Goal: Transaction & Acquisition: Purchase product/service

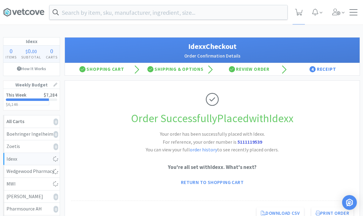
click at [91, 16] on input "text" at bounding box center [169, 12] width 238 height 14
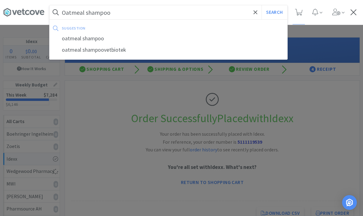
type input "Oatmeal shampoo"
click at [274, 12] on button "Search" at bounding box center [274, 12] width 26 height 14
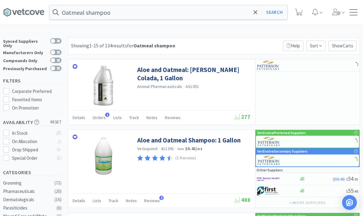
click at [157, 70] on link "Aloe and Oatmeal: [PERSON_NAME] Colada, 1 Gallon" at bounding box center [193, 73] width 112 height 17
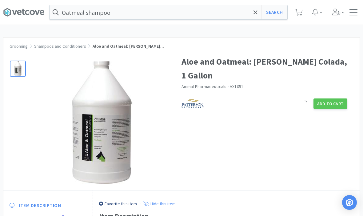
click at [334, 98] on button "Add to Cart" at bounding box center [330, 103] width 34 height 10
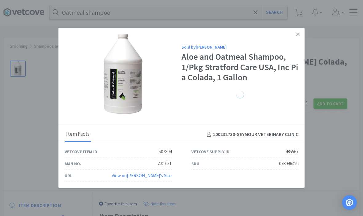
select select "1"
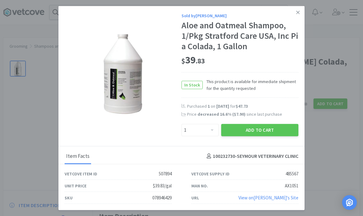
click at [260, 125] on button "Add to Cart" at bounding box center [259, 130] width 77 height 12
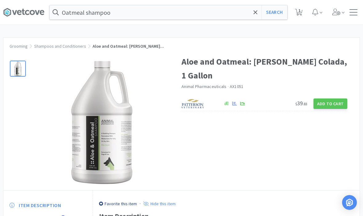
click at [249, 18] on input "Oatmeal shampoo" at bounding box center [169, 12] width 238 height 14
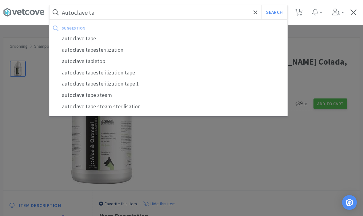
type input "Autoclave ta"
click at [88, 37] on div "autoclave tape" at bounding box center [169, 38] width 238 height 11
select select "1"
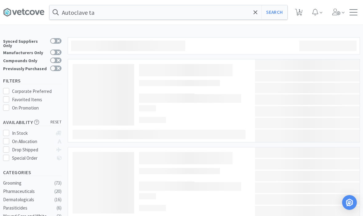
type input "autoclave tape"
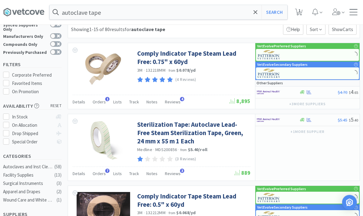
scroll to position [16, 0]
click at [163, 130] on link "Sterilization Tape: Autoclave Lead-Free Steam Sterilization Tape, Green, 24 mm …" at bounding box center [193, 132] width 112 height 25
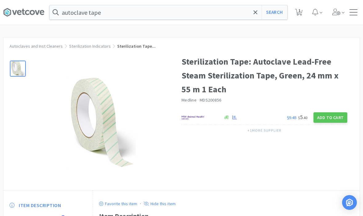
click at [335, 115] on button "Add to Cart" at bounding box center [330, 117] width 34 height 10
select select "1"
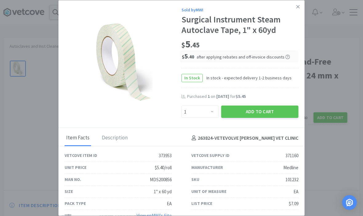
click at [268, 118] on button "Add to Cart" at bounding box center [259, 111] width 77 height 12
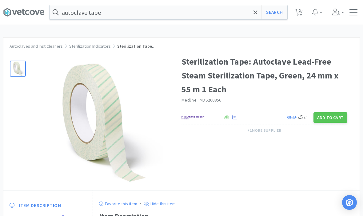
click at [255, 11] on icon at bounding box center [255, 12] width 4 height 6
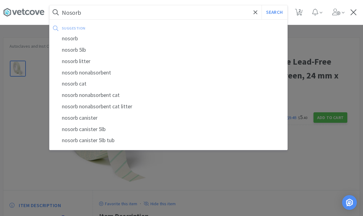
click at [67, 35] on div "nosorb" at bounding box center [169, 38] width 238 height 11
type input "nosorb"
select select "1"
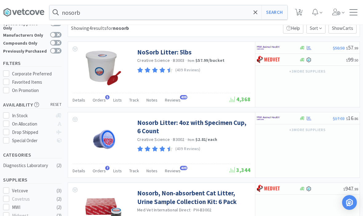
scroll to position [30, 0]
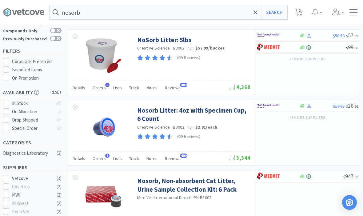
click at [221, 107] on link "Nosorb Litter: 4oz with Specimen Cup, 6 Count" at bounding box center [193, 114] width 112 height 17
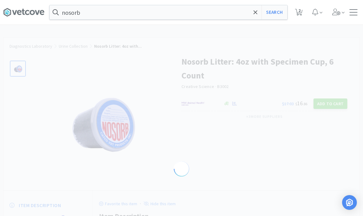
select select "1021"
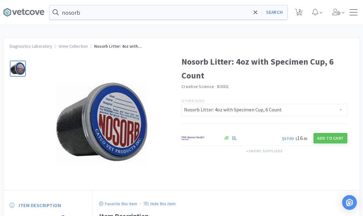
click at [336, 140] on button "Add to Cart" at bounding box center [330, 138] width 34 height 10
select select "1"
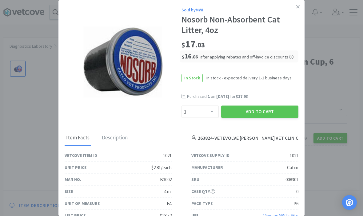
click at [266, 118] on button "Add to Cart" at bounding box center [259, 111] width 77 height 12
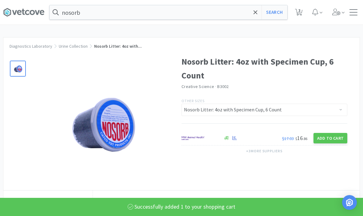
click at [258, 10] on span at bounding box center [255, 12] width 7 height 13
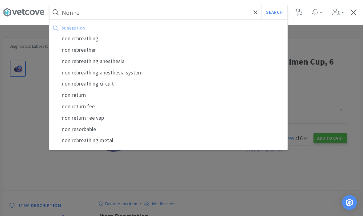
click at [78, 47] on div "non rebreather" at bounding box center [169, 49] width 238 height 11
type input "non rebreather"
select select "1"
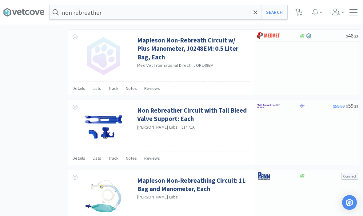
scroll to position [380, 0]
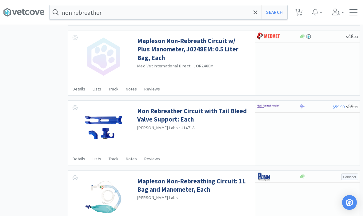
click at [214, 16] on input "non rebreather" at bounding box center [169, 12] width 238 height 14
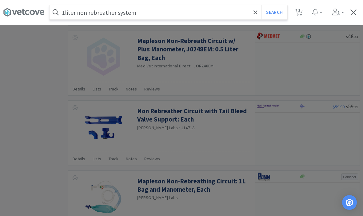
type input "1liter non rebreather system"
click at [274, 12] on button "Search" at bounding box center [274, 12] width 26 height 14
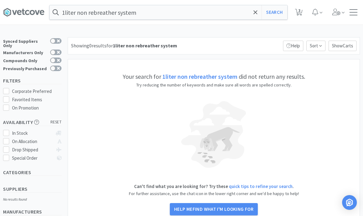
click at [257, 11] on icon at bounding box center [255, 12] width 4 height 6
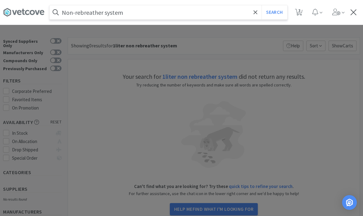
type input "Non-rebreather system"
click at [274, 12] on button "Search" at bounding box center [274, 12] width 26 height 14
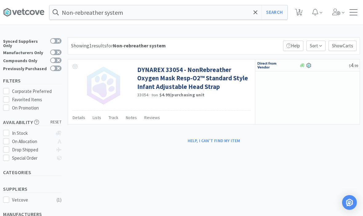
click at [256, 10] on icon at bounding box center [255, 12] width 4 height 6
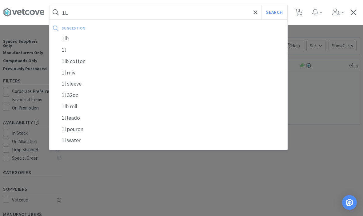
type input "1"
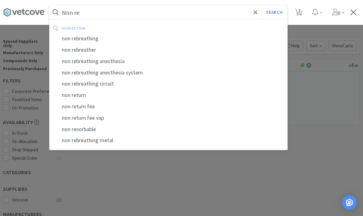
click at [81, 62] on div "non rebreathing anesthesia" at bounding box center [169, 61] width 238 height 11
type input "non rebreathing anesthesia"
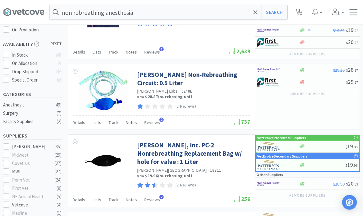
scroll to position [43, 0]
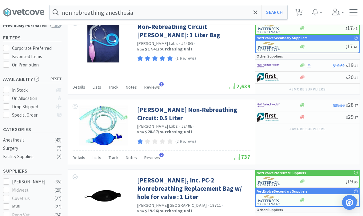
click at [298, 16] on span "3" at bounding box center [299, 12] width 8 height 9
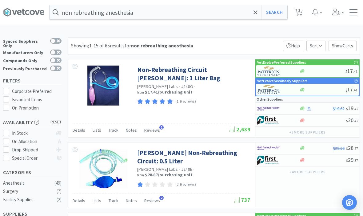
select select "1"
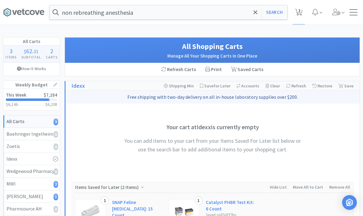
click at [37, 98] on link "This Week $7,284 $6,146 $ 6,208" at bounding box center [31, 99] width 56 height 21
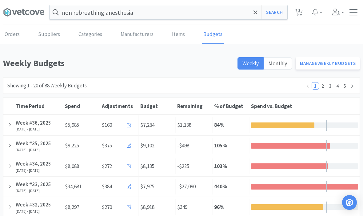
click at [292, 125] on div at bounding box center [282, 125] width 63 height 6
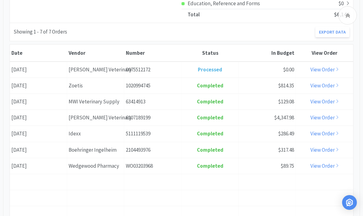
scroll to position [263, 0]
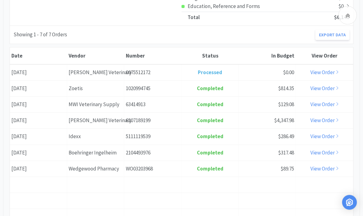
click at [76, 72] on div "Vendor [PERSON_NAME] Veterinary" at bounding box center [95, 73] width 57 height 16
click at [330, 72] on link "View Order" at bounding box center [324, 72] width 29 height 7
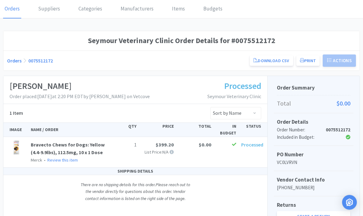
scroll to position [26, 0]
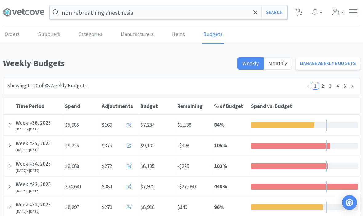
click at [255, 13] on icon at bounding box center [255, 12] width 4 height 6
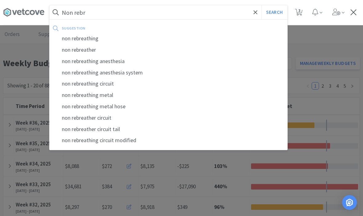
click at [78, 38] on div "non rebreathing" at bounding box center [169, 38] width 238 height 11
type input "non rebreathing"
select select "1"
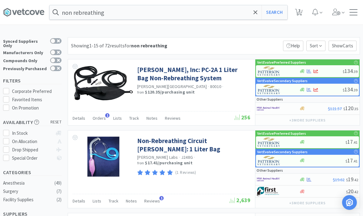
click at [171, 73] on link "[PERSON_NAME], Inc: PC-2A 1 Liter Bag Non-Rebreathing System" at bounding box center [193, 73] width 112 height 17
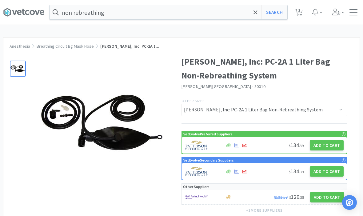
click at [331, 144] on button "Add to Cart" at bounding box center [327, 145] width 34 height 10
select select "1"
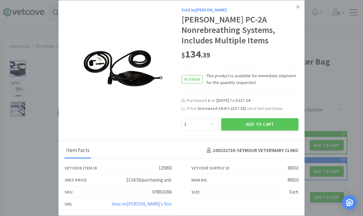
click at [273, 123] on button "Add to Cart" at bounding box center [259, 124] width 77 height 12
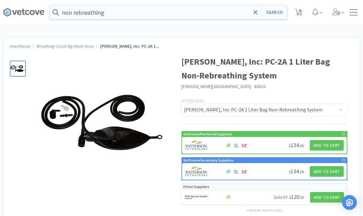
click at [327, 149] on button "Add to Cart" at bounding box center [327, 145] width 34 height 10
select select "1"
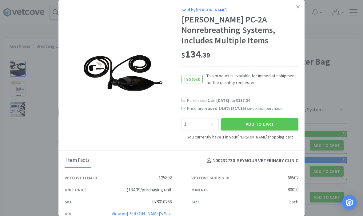
click at [299, 8] on icon at bounding box center [297, 7] width 3 height 6
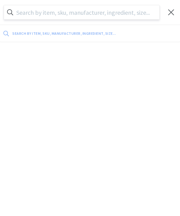
select select "1"
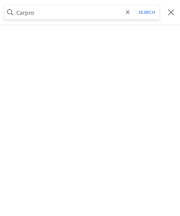
type input "Carpro"
click at [148, 14] on button "Search" at bounding box center [147, 12] width 26 height 14
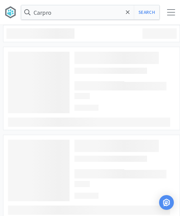
click at [148, 12] on button "Search" at bounding box center [147, 12] width 26 height 14
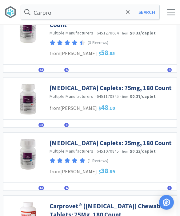
scroll to position [366, 0]
click at [133, 139] on link "Carprofen Caplets: 25mg, 180 Count" at bounding box center [111, 143] width 122 height 8
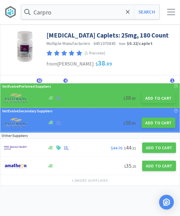
click at [159, 98] on button "Add to Cart" at bounding box center [158, 98] width 34 height 10
select select "1"
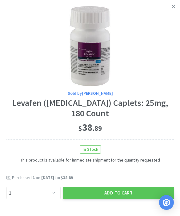
click at [125, 191] on button "Add to Cart" at bounding box center [118, 193] width 111 height 12
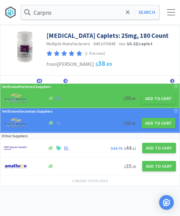
click at [128, 11] on icon at bounding box center [128, 12] width 4 height 6
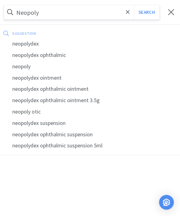
type input "Neopoly"
click at [146, 12] on button "Search" at bounding box center [147, 12] width 26 height 14
select select "1"
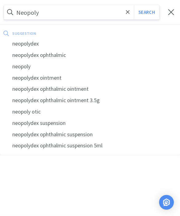
select select "1"
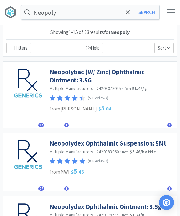
click at [128, 16] on span at bounding box center [127, 12] width 7 height 13
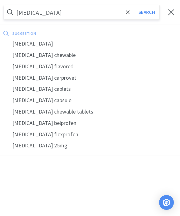
type input "Carprofen"
click at [146, 12] on button "Search" at bounding box center [147, 12] width 26 height 14
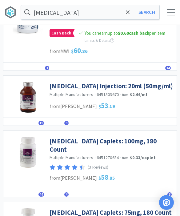
scroll to position [242, 0]
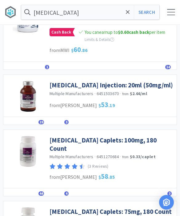
click at [141, 140] on link "Carprofen Caplets: 100mg, 180 Count" at bounding box center [112, 144] width 124 height 17
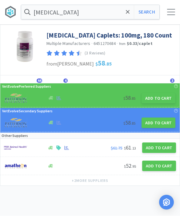
click at [156, 101] on button "Add to Cart" at bounding box center [158, 98] width 34 height 10
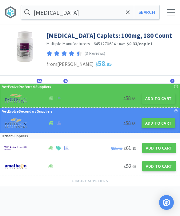
select select "1"
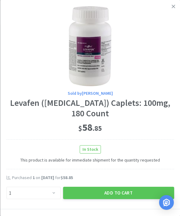
click at [129, 189] on button "Add to Cart" at bounding box center [118, 193] width 111 height 12
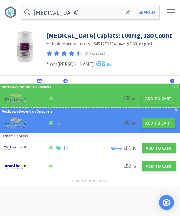
click at [128, 11] on icon at bounding box center [128, 12] width 4 height 6
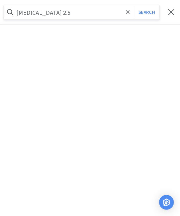
type input "Enalapril 2.5"
click at [146, 12] on button "Search" at bounding box center [147, 12] width 26 height 14
select select "1"
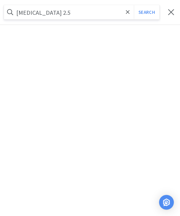
select select "1"
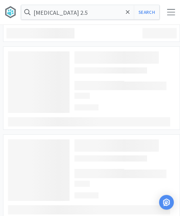
scroll to position [0, 0]
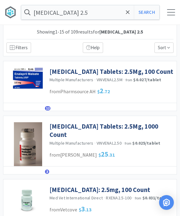
click at [118, 70] on link "Enalapril Tablets: 2.5Mg, 100 Count" at bounding box center [112, 71] width 124 height 8
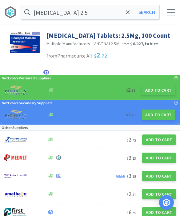
click at [160, 93] on button "Add to Cart" at bounding box center [158, 90] width 34 height 10
select select "1"
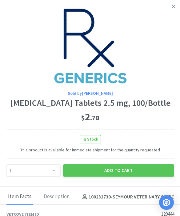
click at [130, 169] on button "Add to Cart" at bounding box center [118, 170] width 111 height 12
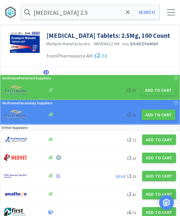
click at [128, 16] on span at bounding box center [127, 12] width 7 height 13
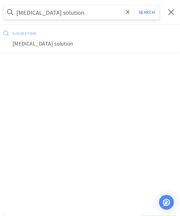
type input "Gabapentin solution"
click at [146, 12] on button "Search" at bounding box center [147, 12] width 26 height 14
select select "1"
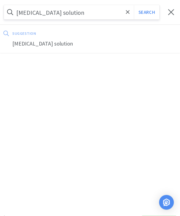
select select "1"
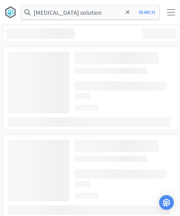
scroll to position [0, 0]
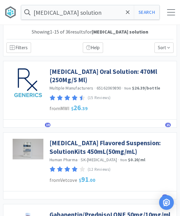
click at [93, 77] on link "Gabapentin Oral Solution: 470Ml (250Mg/5 Ml)" at bounding box center [112, 75] width 124 height 17
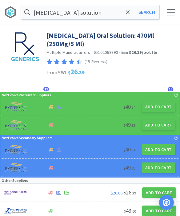
click at [156, 106] on button "Add to Cart" at bounding box center [158, 106] width 34 height 10
select select "1"
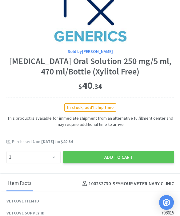
scroll to position [43, 0]
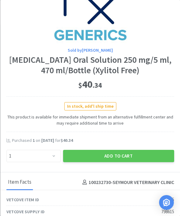
click at [122, 152] on button "Add to Cart" at bounding box center [118, 156] width 111 height 12
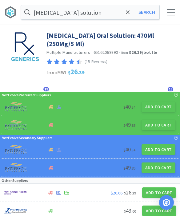
click at [126, 14] on icon at bounding box center [128, 12] width 4 height 6
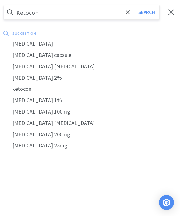
type input "Ketocon"
click at [35, 43] on div "ketoconazole" at bounding box center [90, 43] width 180 height 11
select select "1"
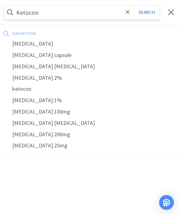
select select "1"
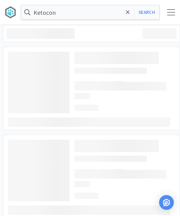
type input "ketoconazole"
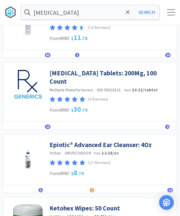
scroll to position [57, 0]
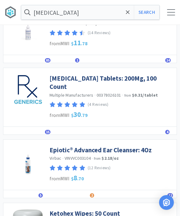
click at [135, 79] on link "Ketoconazole Tablets: 200Mg, 100 Count" at bounding box center [112, 82] width 124 height 17
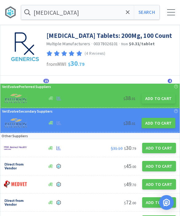
click at [157, 99] on button "Add to Cart" at bounding box center [158, 98] width 34 height 10
select select "1"
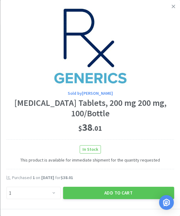
click at [125, 195] on button "Add to Cart" at bounding box center [118, 193] width 111 height 12
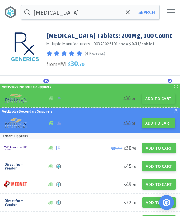
click at [127, 13] on icon at bounding box center [128, 12] width 4 height 4
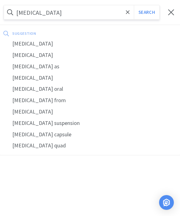
type input "Sildenafil"
click at [146, 12] on button "Search" at bounding box center [147, 12] width 26 height 14
select select "1"
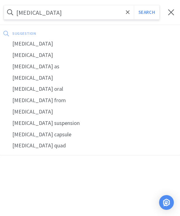
select select "1"
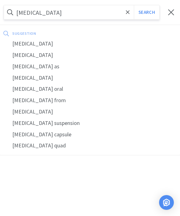
select select "1"
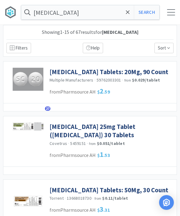
click at [132, 69] on link "Sildenafil Tablets: 20Mg, 90 Count" at bounding box center [109, 72] width 119 height 8
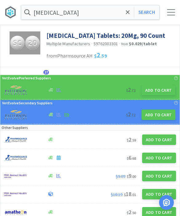
click at [162, 90] on button "Add to Cart" at bounding box center [158, 90] width 34 height 10
select select "1"
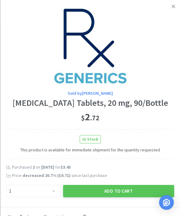
click at [124, 192] on button "Add to Cart" at bounding box center [118, 191] width 111 height 12
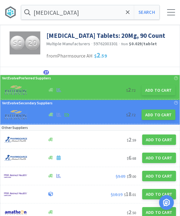
click at [161, 89] on button "Add to Cart" at bounding box center [158, 90] width 34 height 10
select select "1"
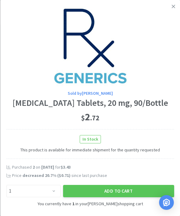
click at [176, 8] on link at bounding box center [173, 6] width 11 height 13
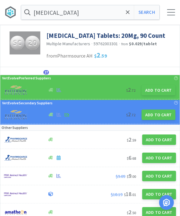
click at [128, 14] on icon at bounding box center [128, 12] width 4 height 6
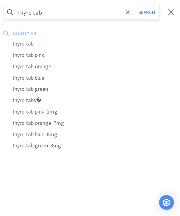
type input "Thyro tab"
click at [146, 12] on button "Search" at bounding box center [147, 12] width 26 height 14
select select "1"
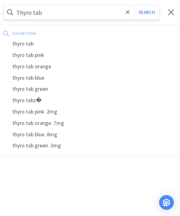
select select "1"
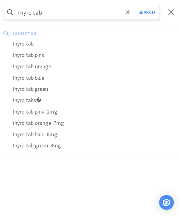
select select "1"
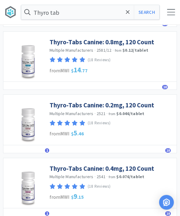
scroll to position [725, 0]
click at [145, 101] on link "Thyro-Tabs Canine: 0.2mg, 120 Count" at bounding box center [102, 105] width 105 height 8
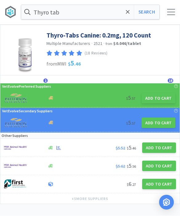
select select "1"
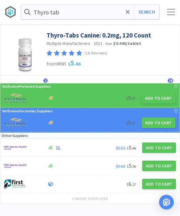
select select "1"
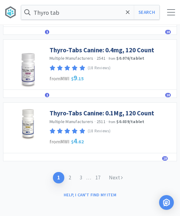
scroll to position [869, 0]
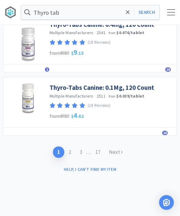
click at [72, 146] on link "2" at bounding box center [69, 151] width 11 height 11
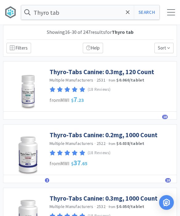
click at [138, 134] on link "Thyro-Tabs Canine: 0.2mg, 1000 Count" at bounding box center [104, 135] width 108 height 8
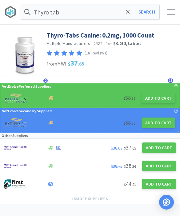
click at [156, 96] on button "Add to Cart" at bounding box center [158, 98] width 34 height 10
select select "1"
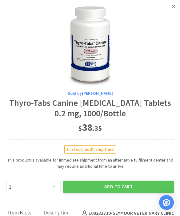
click at [126, 184] on button "Add to Cart" at bounding box center [118, 186] width 111 height 12
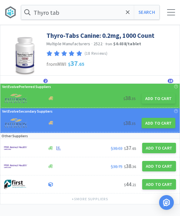
click at [126, 13] on icon at bounding box center [128, 12] width 4 height 6
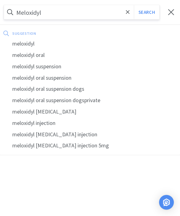
type input "Meloxidyl"
click at [146, 12] on button "Search" at bounding box center [147, 12] width 26 height 14
select select "1"
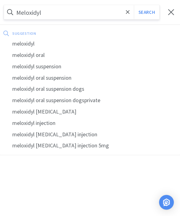
select select "1"
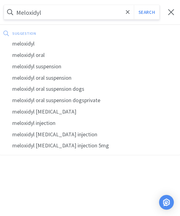
select select "1"
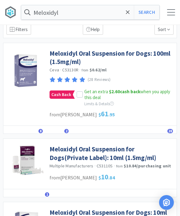
scroll to position [19, 0]
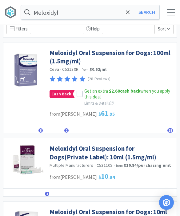
click at [113, 150] on link "Meloxidyl Oral Suspension for Dogs(Private Label): 10ml (1.5mg/ml)" at bounding box center [112, 152] width 124 height 17
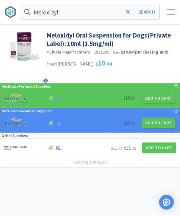
click at [157, 99] on button "Add to Cart" at bounding box center [158, 98] width 34 height 10
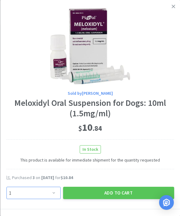
click at [57, 191] on select "Enter Quantity 1 2 3 4 5 6 7 8 9 10 11 12 13 14 15 16 17 18 19 20 Enter Quantity" at bounding box center [33, 193] width 54 height 12
select select "3"
click at [111, 187] on button "Add to Cart" at bounding box center [118, 193] width 111 height 12
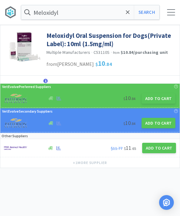
click at [127, 14] on icon at bounding box center [128, 12] width 4 height 6
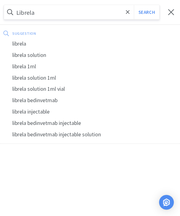
type input "Librela"
click at [146, 12] on button "Search" at bounding box center [147, 12] width 26 height 14
select select "1"
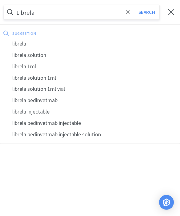
select select "1"
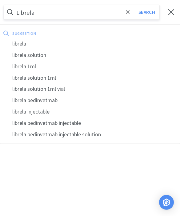
select select "1"
select select "3"
select select "1"
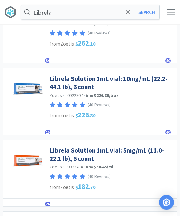
scroll to position [171, 0]
click at [141, 152] on link "Librela Solution 1mL vial: 5mg/mL (11.0-22.1 lb), 6 count" at bounding box center [112, 154] width 124 height 17
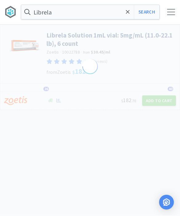
select select "605232"
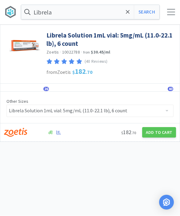
click at [159, 135] on button "Add to Cart" at bounding box center [159, 132] width 34 height 10
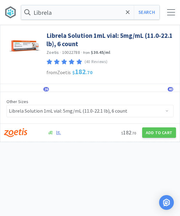
select select "1"
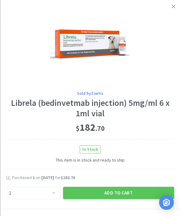
click at [123, 197] on button "Add to Cart" at bounding box center [118, 193] width 111 height 12
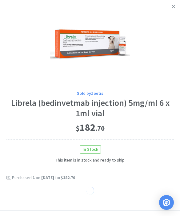
select select "1"
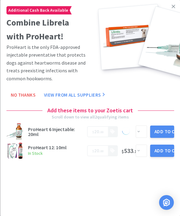
click at [170, 7] on link at bounding box center [173, 6] width 11 height 13
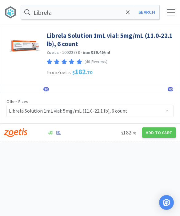
click at [130, 14] on span at bounding box center [127, 12] width 7 height 13
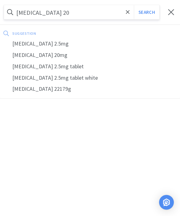
type input "Enalapril 20"
click at [146, 12] on button "Search" at bounding box center [147, 12] width 26 height 14
select select "1"
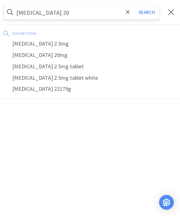
select select "1"
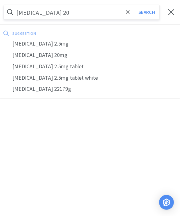
select select "1"
select select "3"
select select "1"
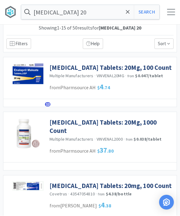
scroll to position [4, 0]
click at [103, 71] on link "Enalapril Tablets: 20Mg, 100 Count" at bounding box center [111, 67] width 122 height 8
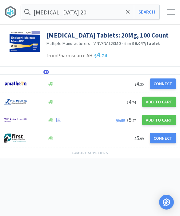
click at [157, 121] on button "Add to Cart" at bounding box center [159, 120] width 34 height 10
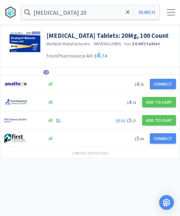
select select "1"
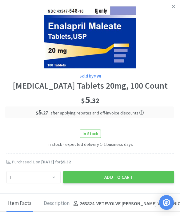
click at [127, 176] on button "Add to Cart" at bounding box center [118, 177] width 111 height 12
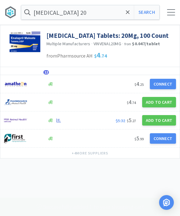
click at [129, 14] on icon at bounding box center [128, 12] width 4 height 6
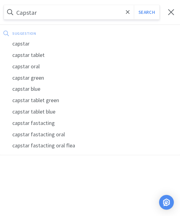
type input "Capstar"
click at [146, 12] on button "Search" at bounding box center [147, 12] width 26 height 14
select select "1"
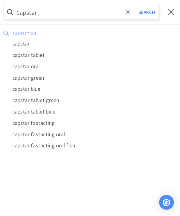
select select "1"
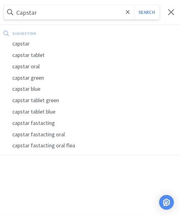
select select "1"
select select "3"
select select "1"
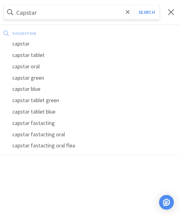
select select "1"
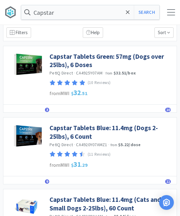
scroll to position [16, 0]
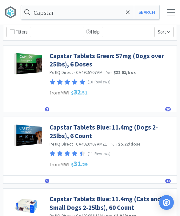
click at [119, 127] on link "Capstar Tablets Blue: 11.4mg (Dogs 2-25lbs), 6 Count" at bounding box center [112, 131] width 124 height 17
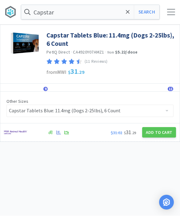
click at [157, 136] on button "Add to Cart" at bounding box center [159, 132] width 34 height 10
select select "1"
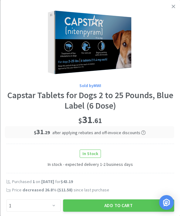
click at [130, 201] on button "Add to Cart" at bounding box center [118, 205] width 111 height 12
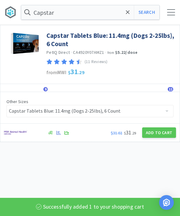
click at [129, 14] on icon at bounding box center [128, 12] width 4 height 6
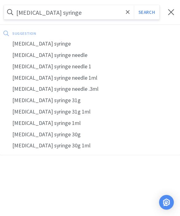
type input "Insulin syringe"
click at [146, 12] on button "Search" at bounding box center [147, 12] width 26 height 14
select select "1"
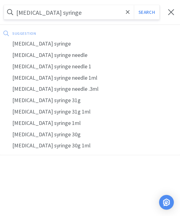
select select "1"
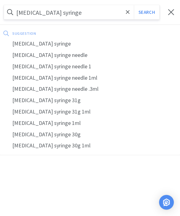
select select "1"
select select "3"
select select "1"
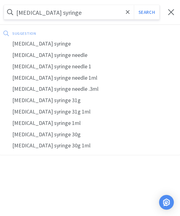
select select "1"
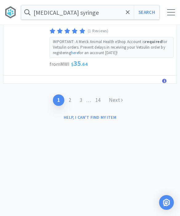
scroll to position [1098, 0]
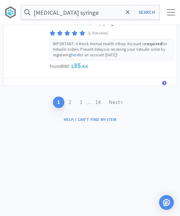
click at [86, 14] on input "Insulin syringe" at bounding box center [90, 12] width 138 height 14
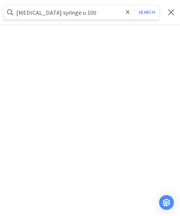
type input "Insulin syringe u 100"
click at [146, 12] on button "Search" at bounding box center [147, 12] width 26 height 14
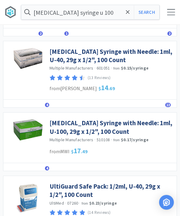
scroll to position [339, 0]
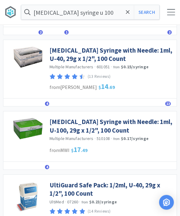
click at [100, 119] on link "Insulin Syringe with Needle: 1ml, U-100, 29g x 1/2", 100 Count" at bounding box center [112, 126] width 124 height 17
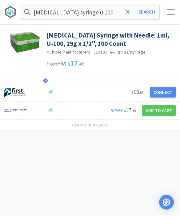
click at [164, 113] on button "Add to Cart" at bounding box center [159, 110] width 34 height 10
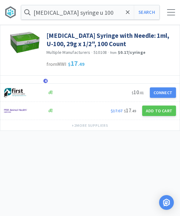
select select "1"
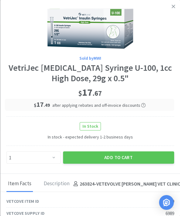
click at [127, 158] on button "Add to Cart" at bounding box center [118, 157] width 111 height 12
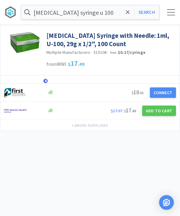
click at [46, 80] on span "4" at bounding box center [45, 81] width 4 height 4
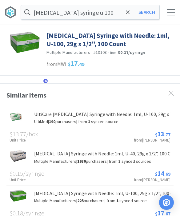
click at [46, 80] on span "4" at bounding box center [45, 81] width 4 height 4
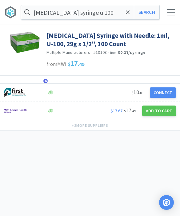
click at [128, 15] on icon at bounding box center [128, 12] width 4 height 6
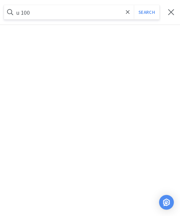
type input "u 100"
click at [139, 17] on button "Search" at bounding box center [147, 12] width 26 height 14
select select "1"
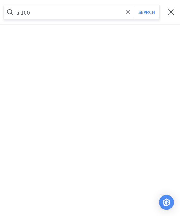
select select "1"
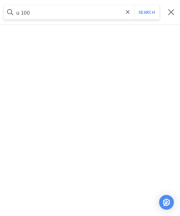
select select "1"
select select "3"
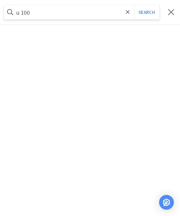
select select "1"
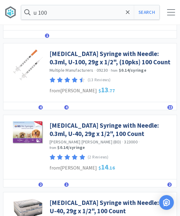
scroll to position [186, 0]
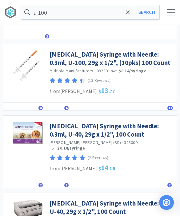
click at [44, 105] on div "Details Orders 4 Similar 4 Lists Track Notes Reviews 13" at bounding box center [89, 107] width 173 height 8
click at [38, 106] on span "4" at bounding box center [40, 108] width 4 height 4
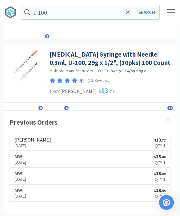
click at [42, 103] on div "Details Orders 4 Similar 4 Lists Track Notes Reviews 13" at bounding box center [89, 107] width 173 height 8
click at [136, 56] on link "Insulin Syringe with Needle: 0.3ml, U-100, 29g x 1/2", (10pks) 100 Count" at bounding box center [112, 58] width 124 height 17
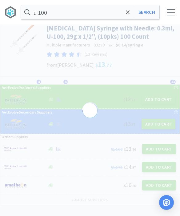
scroll to position [7, 0]
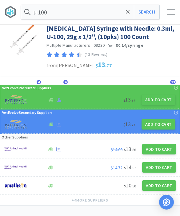
click at [160, 102] on button "Add to Cart" at bounding box center [158, 100] width 34 height 10
select select "1"
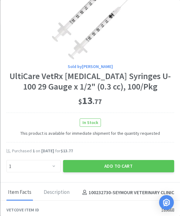
scroll to position [27, 0]
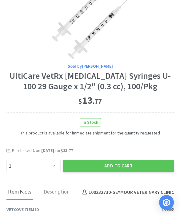
click at [119, 166] on button "Add to Cart" at bounding box center [118, 166] width 111 height 12
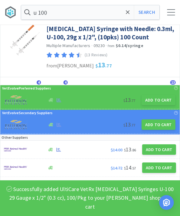
scroll to position [208, 0]
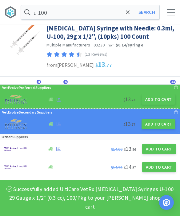
select select "1"
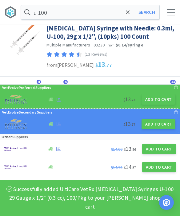
select select "1"
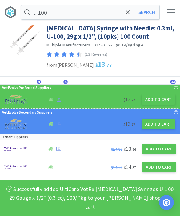
select select "1"
select select "3"
select select "1"
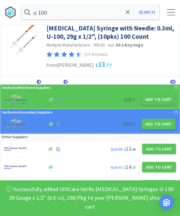
select select "1"
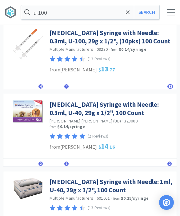
click at [125, 14] on span at bounding box center [127, 12] width 7 height 13
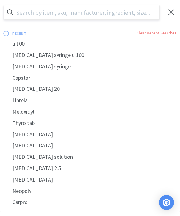
scroll to position [208, 0]
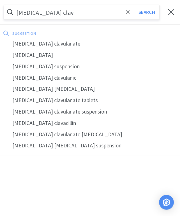
click at [55, 40] on div "amoxicillin clavulanate" at bounding box center [90, 43] width 180 height 11
type input "amoxicillin clavulanate"
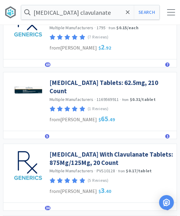
click at [123, 167] on link "Amoxicillin With Clavulanate Tablets: 875Mg/125Mg, 20 Count" at bounding box center [112, 158] width 124 height 17
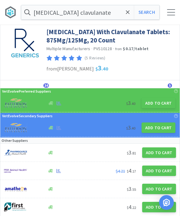
click at [151, 104] on button "Add to Cart" at bounding box center [158, 103] width 34 height 10
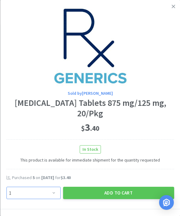
click at [52, 196] on select "Enter Quantity 1 2 3 4 5 6 7 8 9 10 11 12 13 14 15 16 17 18 19 20 Enter Quantity" at bounding box center [33, 193] width 54 height 12
select select "4"
click at [121, 194] on button "Add to Cart" at bounding box center [118, 193] width 111 height 12
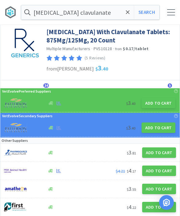
click at [172, 17] on div "amoxicillin clavulanate Search Orders Shopping Discuss Discuss 18 18" at bounding box center [90, 12] width 180 height 25
click at [172, 13] on div at bounding box center [171, 12] width 8 height 6
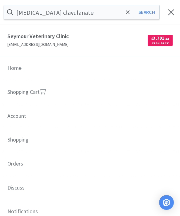
click at [60, 97] on link "Shopping Cart" at bounding box center [90, 92] width 180 height 24
select select "1"
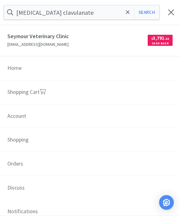
select select "1"
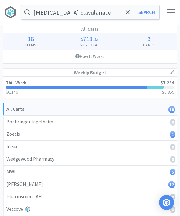
click at [128, 16] on span at bounding box center [127, 12] width 7 height 13
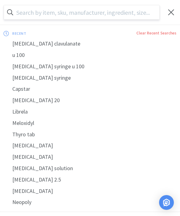
scroll to position [4, 0]
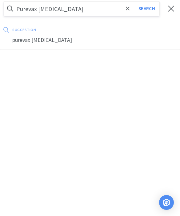
click at [146, 9] on button "Search" at bounding box center [147, 9] width 26 height 14
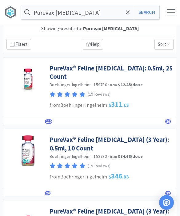
click at [127, 12] on icon at bounding box center [128, 12] width 4 height 6
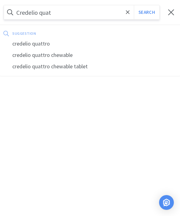
click at [146, 13] on button "Search" at bounding box center [147, 12] width 26 height 14
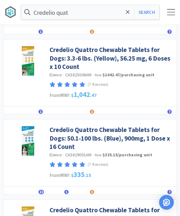
scroll to position [422, 0]
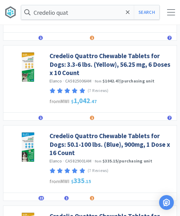
click at [140, 143] on link "Credelio Quattro Chewable Tablets for Dogs: 50.1-100 lbs. (Blue), 900mg, 1 Dose…" at bounding box center [112, 144] width 124 height 25
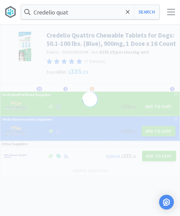
scroll to position [0, 0]
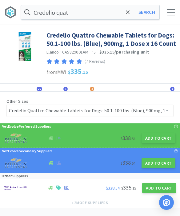
click at [158, 141] on button "Add to Cart" at bounding box center [158, 138] width 34 height 10
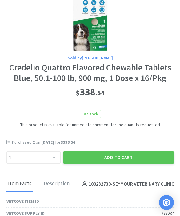
scroll to position [41, 0]
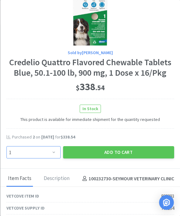
click at [50, 149] on select "Enter Quantity 1 2 3 4 5 6 7 8 9 10 11 12 13 14 15 16 17 18 19 20 Enter Quantity" at bounding box center [33, 152] width 54 height 12
click at [52, 151] on select "Enter Quantity 1 2 3 4 5 6 7 8 9 10 11 12 13 14 15 16 17 18 19 20 Enter Quantity" at bounding box center [33, 152] width 54 height 12
click at [114, 151] on button "Add to Cart" at bounding box center [118, 152] width 111 height 12
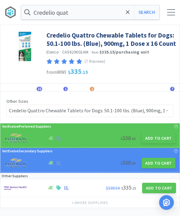
click at [128, 13] on icon at bounding box center [128, 12] width 4 height 4
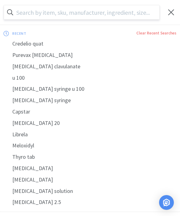
scroll to position [0, 0]
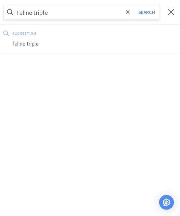
click at [146, 12] on button "Search" at bounding box center [147, 12] width 26 height 14
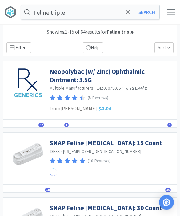
scroll to position [0, 0]
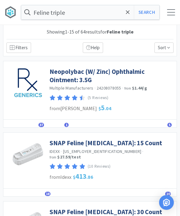
click at [128, 14] on icon at bounding box center [128, 12] width 4 height 6
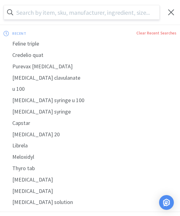
scroll to position [0, 0]
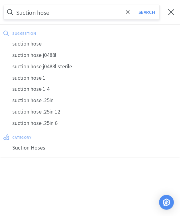
click at [146, 12] on button "Search" at bounding box center [147, 12] width 26 height 14
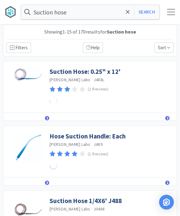
scroll to position [0, 0]
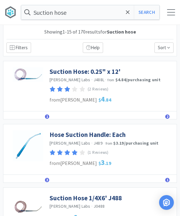
click at [102, 69] on link "Suction Hose: 0.25" x 12'" at bounding box center [85, 71] width 71 height 8
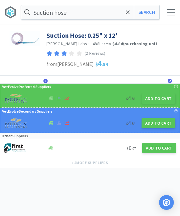
click at [158, 99] on button "Add to Cart" at bounding box center [158, 98] width 34 height 10
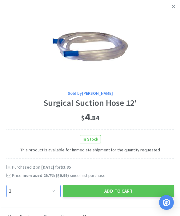
click at [54, 194] on select "Enter Quantity 1 2 3 4 5 6 7 8 9 10 11 12 13 14 15 16 17 18 19 20 Enter Quantity" at bounding box center [33, 191] width 54 height 12
click at [109, 192] on button "Add to Cart" at bounding box center [118, 191] width 111 height 12
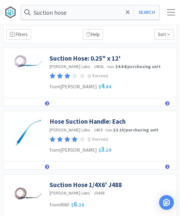
scroll to position [14, 0]
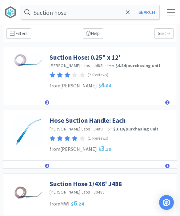
click at [113, 118] on link "Hose Suction Handle: Each" at bounding box center [88, 120] width 76 height 8
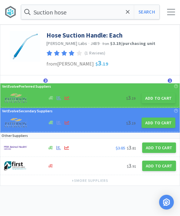
click at [160, 96] on button "Add to Cart" at bounding box center [158, 98] width 34 height 10
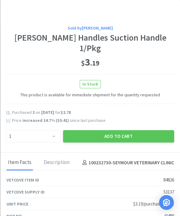
scroll to position [66, 0]
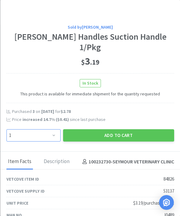
click at [57, 136] on select "Enter Quantity 1 2 3 4 5 6 7 8 9 10 11 12 13 14 15 16 17 18 19 20 Enter Quantity" at bounding box center [33, 135] width 54 height 12
click at [110, 132] on button "Add to Cart" at bounding box center [118, 135] width 111 height 12
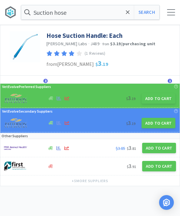
click at [128, 13] on icon at bounding box center [128, 12] width 4 height 4
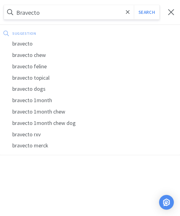
click at [146, 12] on button "Search" at bounding box center [147, 12] width 26 height 14
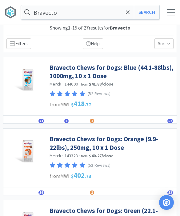
scroll to position [6, 0]
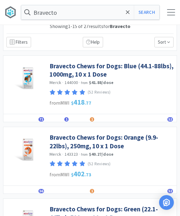
click at [131, 142] on link "Bravecto Chews for Dogs: Orange (9.9-22lbs), 250mg, 10 x 1 Dose" at bounding box center [112, 141] width 124 height 17
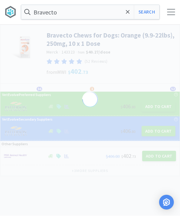
scroll to position [0, 0]
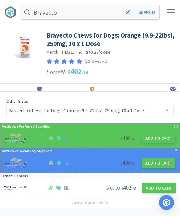
click at [156, 137] on button "Add to Cart" at bounding box center [158, 138] width 34 height 10
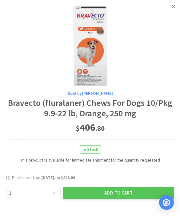
click at [130, 190] on button "Add to Cart" at bounding box center [118, 193] width 111 height 12
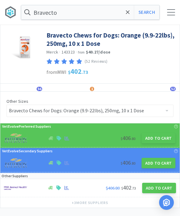
click at [129, 12] on icon at bounding box center [128, 12] width 4 height 6
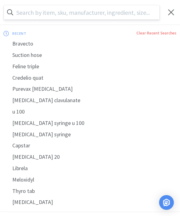
click at [133, 11] on input "text" at bounding box center [81, 12] width 155 height 14
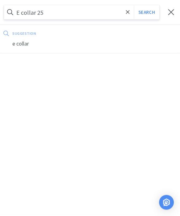
click at [146, 12] on button "Search" at bounding box center [147, 12] width 26 height 14
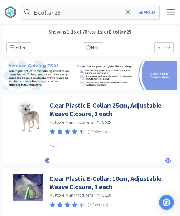
scroll to position [0, 0]
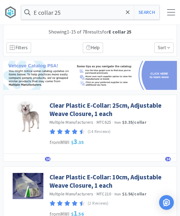
click at [96, 107] on link "Clear Plastic E-Collar: 25cm, Adjustable Weave Closure, 1 each" at bounding box center [112, 109] width 124 height 17
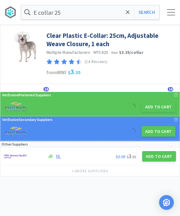
click at [164, 107] on button "Add to Cart" at bounding box center [158, 106] width 34 height 10
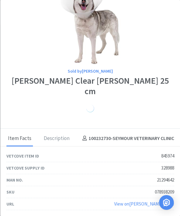
scroll to position [22, 0]
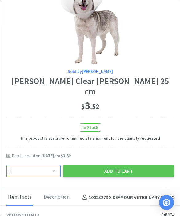
click at [55, 171] on select "Enter Quantity 1 2 3 4 5 6 7 8 9 10 11 12 13 14 15 16 17 18 19 20 Enter Quantity" at bounding box center [33, 171] width 54 height 12
click at [115, 172] on button "Add to Cart" at bounding box center [118, 171] width 111 height 12
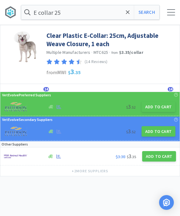
click at [123, 3] on div "E collar 25 Search Orders Shopping Discuss Discuss 23 23" at bounding box center [90, 12] width 180 height 25
click at [134, 14] on button "Search" at bounding box center [147, 12] width 26 height 14
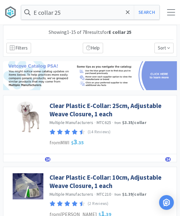
click at [126, 16] on span at bounding box center [127, 12] width 7 height 13
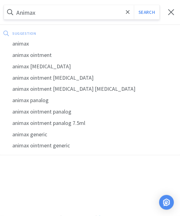
click at [146, 12] on button "Search" at bounding box center [147, 12] width 26 height 14
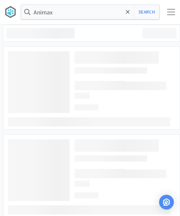
scroll to position [0, 0]
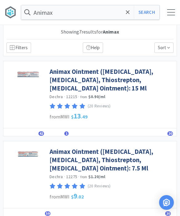
click at [127, 160] on link "Animax Ointment (Nystatin, Neomycin Sulfate, Thiostrepton, Triamcinolone Aceton…" at bounding box center [112, 159] width 124 height 25
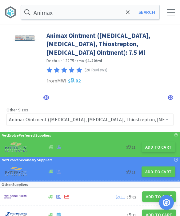
click at [152, 147] on button "Add to Cart" at bounding box center [158, 147] width 34 height 10
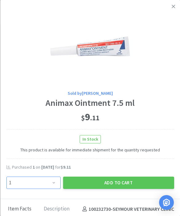
click at [56, 181] on select "Enter Quantity 1 2 3 4 5 6 7 8 9 10 11 12 13 14 15 16 17 18 19 20 Enter Quantity" at bounding box center [33, 182] width 54 height 12
click at [115, 181] on button "Add to Cart" at bounding box center [118, 182] width 111 height 12
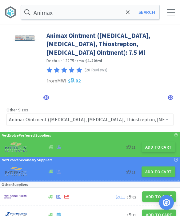
click at [130, 11] on span at bounding box center [127, 12] width 7 height 13
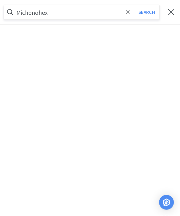
click at [146, 12] on button "Search" at bounding box center [147, 12] width 26 height 14
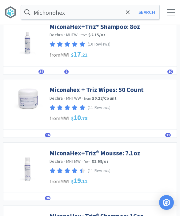
scroll to position [46, 0]
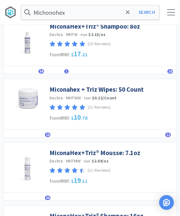
click at [120, 151] on link "MiconaHex+Triz® Mousse: 7.1oz" at bounding box center [95, 153] width 91 height 8
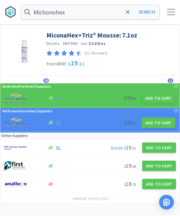
click at [160, 95] on button "Add to Cart" at bounding box center [158, 98] width 34 height 10
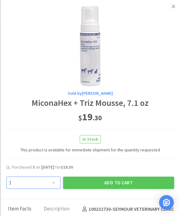
click at [57, 187] on select "Enter Quantity 1 2 3 4 5 6 7 8 9 10 11 12 13 14 15 16 17 18 19 20 Enter Quantity" at bounding box center [33, 182] width 54 height 12
click at [126, 179] on button "Add to Cart" at bounding box center [118, 182] width 111 height 12
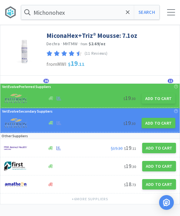
click at [127, 14] on icon at bounding box center [128, 12] width 4 height 6
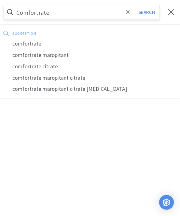
click at [146, 12] on button "Search" at bounding box center [147, 12] width 26 height 14
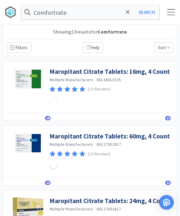
scroll to position [0, 0]
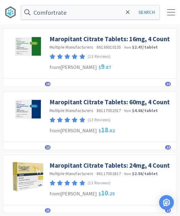
click at [129, 165] on link "Maropitant Citrate Tablets: 24mg, 4 Count" at bounding box center [110, 165] width 120 height 8
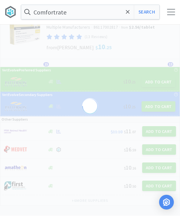
scroll to position [17, 0]
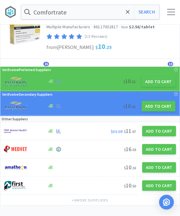
click at [156, 83] on button "Add to Cart" at bounding box center [158, 82] width 34 height 10
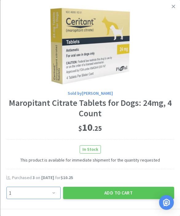
click at [60, 192] on select "Enter Quantity 1 2 3 4 5 6 7 8 9 10 11 12 13 14 15 16 17 18 19 20 Enter Quantity" at bounding box center [33, 193] width 54 height 12
click at [126, 189] on button "Add to Cart" at bounding box center [118, 193] width 111 height 12
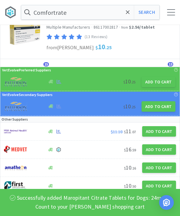
click at [145, 15] on button "Search" at bounding box center [147, 12] width 26 height 14
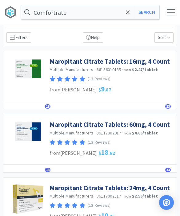
scroll to position [10, 0]
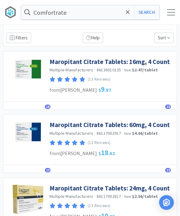
click at [149, 125] on link "Maropitant Citrate Tablets: 60mg, 4 Count" at bounding box center [110, 125] width 120 height 8
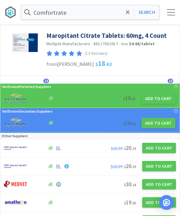
click at [161, 98] on button "Add to Cart" at bounding box center [158, 98] width 34 height 10
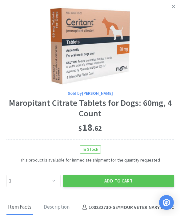
click at [55, 195] on div "Sold by Patterson Maropitant Citrate Tablets for Dogs: 60mg, 4 Count $ 18 . 62 …" at bounding box center [90, 98] width 180 height 197
click at [58, 194] on div "Sold by Patterson Maropitant Citrate Tablets for Dogs: 60mg, 4 Count $ 18 . 62 …" at bounding box center [90, 98] width 180 height 197
click at [62, 205] on div "Description" at bounding box center [56, 207] width 29 height 15
click at [41, 190] on div "Sold by Patterson Maropitant Citrate Tablets for Dogs: 60mg, 4 Count $ 18 . 62 …" at bounding box center [90, 98] width 180 height 197
click at [49, 196] on div "Sold by Patterson Maropitant Citrate Tablets for Dogs: 60mg, 4 Count $ 18 . 62 …" at bounding box center [90, 98] width 180 height 197
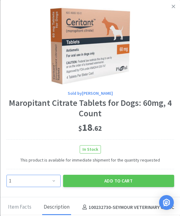
click at [50, 185] on select "Enter Quantity 1 2 3 4 5 6 7 8 9 10 11 12 13 14 15 16 17 18 19 20 Enter Quantity" at bounding box center [33, 181] width 54 height 12
click at [114, 185] on button "Add to Cart" at bounding box center [118, 181] width 111 height 12
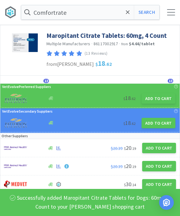
click at [171, 12] on div at bounding box center [171, 12] width 8 height 6
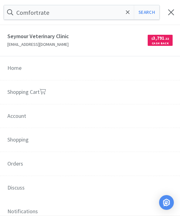
click at [112, 92] on link "Shopping Cart" at bounding box center [90, 92] width 180 height 24
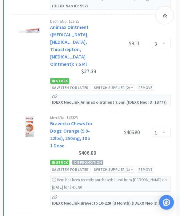
scroll to position [1833, 0]
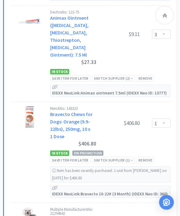
click at [78, 157] on div "Save item for later" at bounding box center [70, 160] width 40 height 6
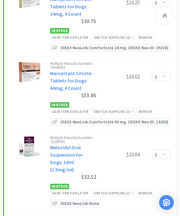
scroll to position [2766, 0]
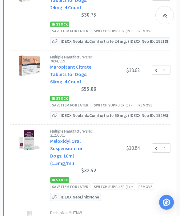
click at [165, 216] on select "Enter Quantity 1 2 3 4 5 6 7 8 9 10 11 12 13 14 15 16 17 18 19 20 Enter Quantity" at bounding box center [161, 220] width 18 height 9
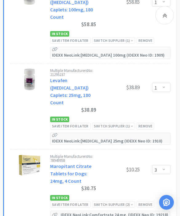
scroll to position [2585, 0]
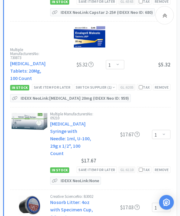
scroll to position [811, 0]
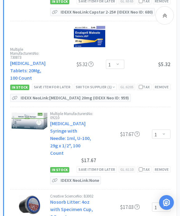
click at [164, 166] on div "Remove" at bounding box center [162, 169] width 18 height 6
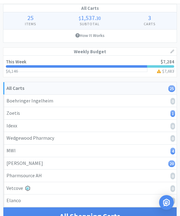
scroll to position [0, 0]
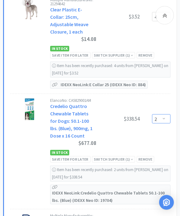
click at [169, 114] on select "Enter Quantity 1 2 3 4 5 6 7 8 9 10 11 12 13 14 15 16 17 18 19 20 Enter Quantity" at bounding box center [161, 118] width 18 height 9
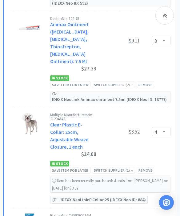
scroll to position [1768, 0]
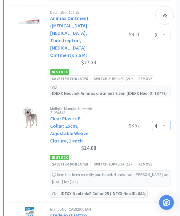
click at [164, 121] on select "Enter Quantity 1 2 3 4 5 6 7 8 9 10 11 12 13 14 15 16 17 18 19 20 Enter Quantity" at bounding box center [161, 125] width 18 height 9
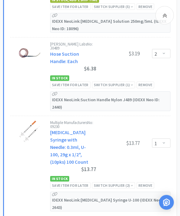
scroll to position [2215, 0]
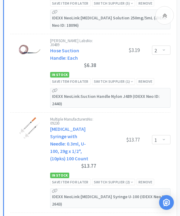
click at [85, 179] on div "Save item for later" at bounding box center [70, 182] width 40 height 6
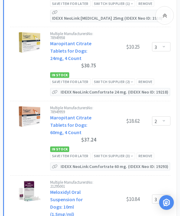
scroll to position [2550, 0]
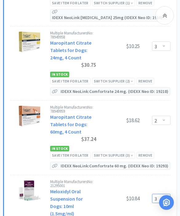
click at [165, 194] on select "Enter Quantity 1 2 3 4 5 6 7 8 9 10 11 12 13 14 15 16 17 18 19 20 Enter Quantity" at bounding box center [161, 198] width 18 height 9
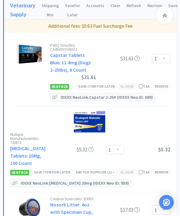
scroll to position [726, 0]
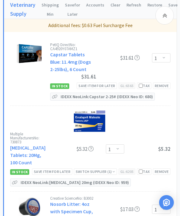
click at [100, 82] on div "Save item for later" at bounding box center [97, 85] width 40 height 6
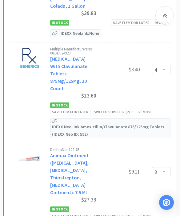
scroll to position [1566, 0]
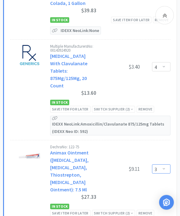
click at [163, 164] on select "Enter Quantity 1 2 3 4 5 6 7 8 9 10 11 12 13 14 15 16 17 18 19 20 Enter Quantity" at bounding box center [161, 168] width 18 height 9
click at [168, 15] on div at bounding box center [164, 15] width 18 height 18
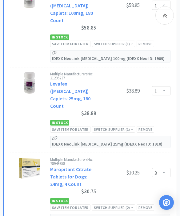
scroll to position [2360, 0]
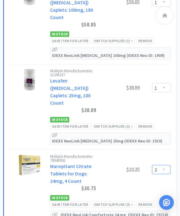
click at [161, 165] on select "Enter Quantity 1 2 3 4 5 6 7 8 9 10 11 12 13 14 15 16 17 18 19 20 Enter Quantity" at bounding box center [161, 169] width 18 height 9
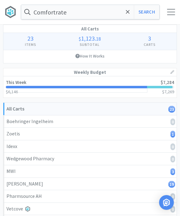
scroll to position [0, 0]
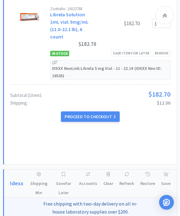
click at [106, 119] on button "Proceed to Checkout" at bounding box center [90, 117] width 58 height 10
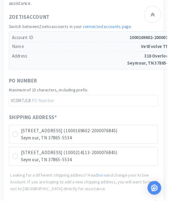
scroll to position [430, 0]
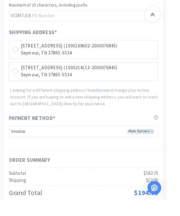
click at [154, 53] on p "Seymour, TN 37865-5534" at bounding box center [94, 57] width 144 height 8
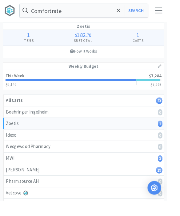
scroll to position [0, 0]
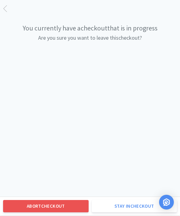
click at [139, 206] on button "Stay in checkout" at bounding box center [134, 206] width 85 height 12
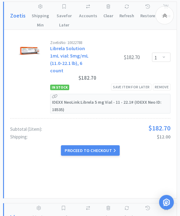
scroll to position [266, 0]
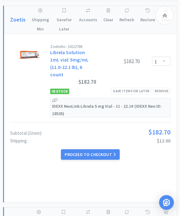
click at [137, 90] on div "Save item for later" at bounding box center [131, 91] width 40 height 6
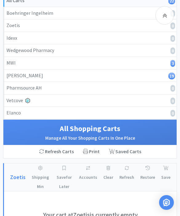
scroll to position [0, 0]
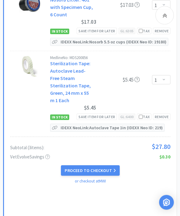
click at [99, 165] on button "Proceed to Checkout" at bounding box center [90, 170] width 58 height 10
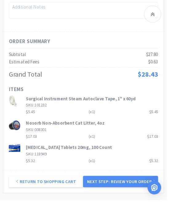
scroll to position [677, 0]
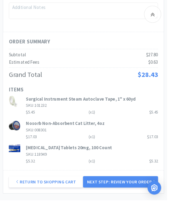
click at [151, 190] on button "Next Step: Review Your Order" at bounding box center [129, 196] width 81 height 12
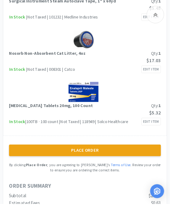
scroll to position [491, 0]
click at [155, 153] on button "Place Order" at bounding box center [90, 159] width 161 height 12
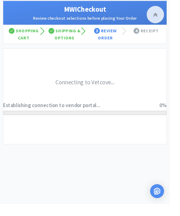
scroll to position [190, 0]
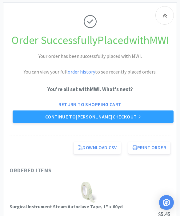
scroll to position [283, 0]
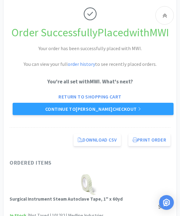
click at [148, 115] on link "Continue to Patterson checkout" at bounding box center [93, 109] width 161 height 12
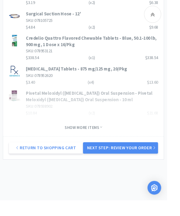
click at [150, 161] on button "Next Step: Review Your Order" at bounding box center [129, 159] width 81 height 12
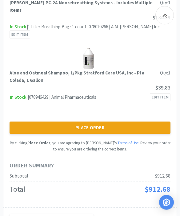
click at [142, 122] on button "Place Order" at bounding box center [90, 128] width 161 height 12
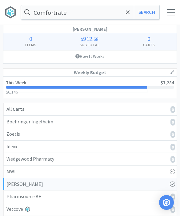
click at [170, 12] on div at bounding box center [171, 12] width 8 height 6
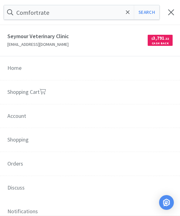
click at [83, 94] on link "Shopping Cart" at bounding box center [90, 92] width 180 height 24
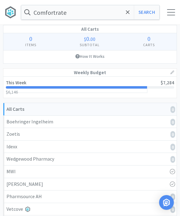
click at [134, 86] on link "This Week $7,284 $6,146 $ 6,146" at bounding box center [89, 87] width 173 height 21
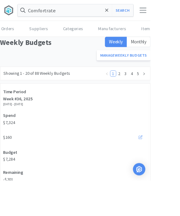
click at [106, 117] on div "Week #36, 2025" at bounding box center [90, 118] width 172 height 8
click at [134, 109] on div "Time Period" at bounding box center [90, 109] width 172 height 8
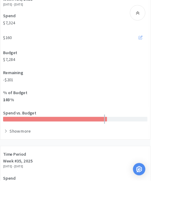
scroll to position [119, 0]
click at [38, 159] on div at bounding box center [90, 157] width 176 height 16
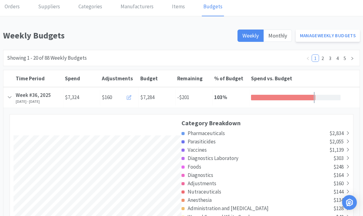
scroll to position [25, 0]
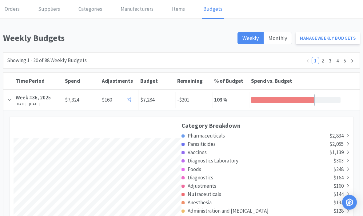
click at [15, 100] on div "Time Period Week #36, 2025 Sep 01, 2025 - Sep 07, 2025" at bounding box center [38, 100] width 49 height 20
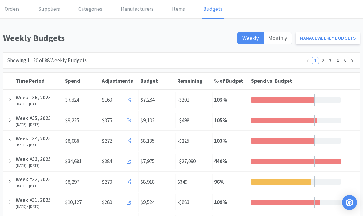
click at [180, 102] on div at bounding box center [295, 100] width 89 height 6
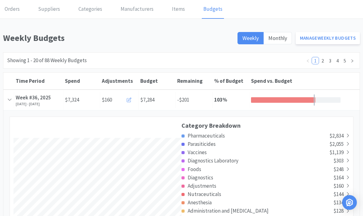
scroll to position [1142, 356]
click at [180, 101] on div at bounding box center [283, 100] width 64 height 6
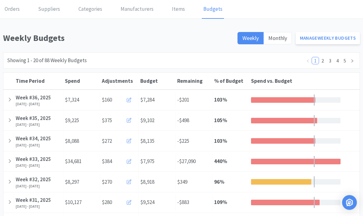
click at [10, 117] on icon at bounding box center [9, 119] width 3 height 5
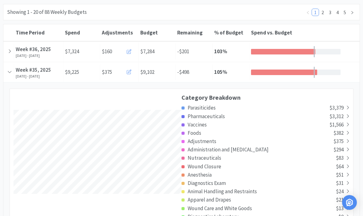
scroll to position [0, 0]
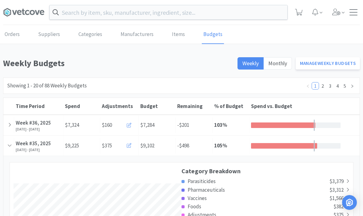
click at [180, 14] on div "Orders Shopping Discuss Discuss" at bounding box center [181, 12] width 363 height 25
click at [180, 18] on div "Orders Shopping Discuss Discuss" at bounding box center [181, 12] width 357 height 25
click at [180, 15] on span at bounding box center [353, 15] width 8 height 1
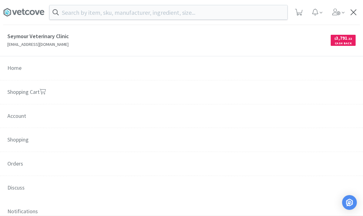
click at [14, 168] on span "Orders" at bounding box center [181, 164] width 363 height 24
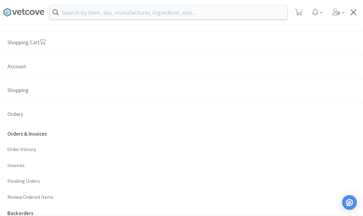
scroll to position [62, 0]
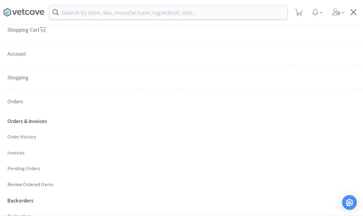
click at [15, 140] on link "Order History" at bounding box center [181, 137] width 348 height 9
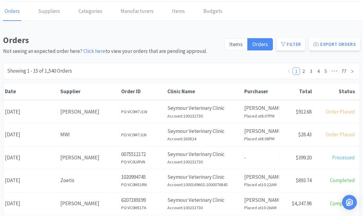
scroll to position [24, 0]
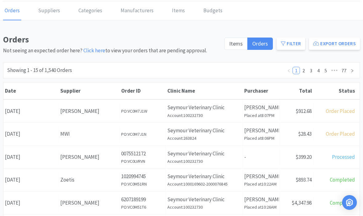
click at [92, 161] on div "Supplier Patterson" at bounding box center [89, 157] width 61 height 16
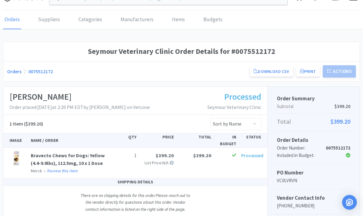
scroll to position [15, 0]
click at [14, 63] on div "Orders 0075512172 Download CSV Print Seymour Veterinary Clinic Order for Patter…" at bounding box center [181, 71] width 356 height 20
click at [12, 72] on link "Orders" at bounding box center [14, 71] width 14 height 6
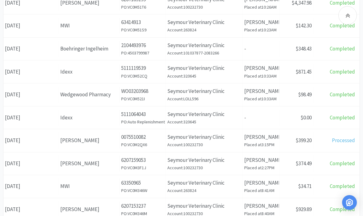
scroll to position [224, 0]
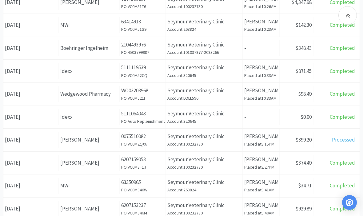
click at [105, 140] on div "[PERSON_NAME]" at bounding box center [88, 140] width 57 height 8
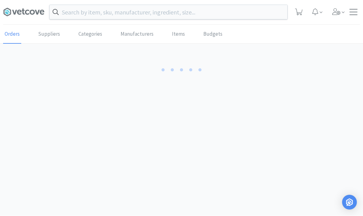
scroll to position [0, 0]
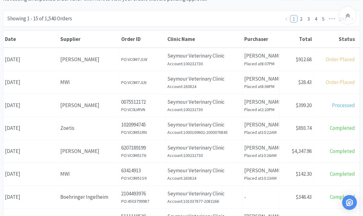
scroll to position [89, 0]
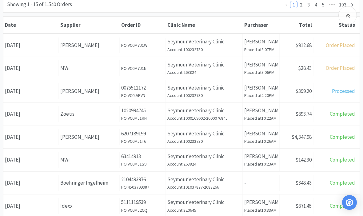
click at [103, 91] on div "[PERSON_NAME]" at bounding box center [88, 91] width 57 height 8
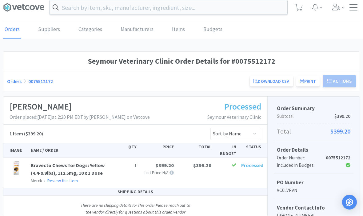
scroll to position [5, 0]
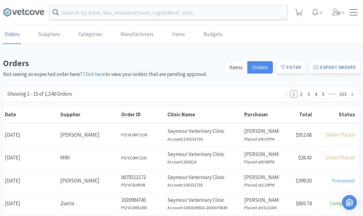
click at [180, 12] on div at bounding box center [353, 12] width 8 height 6
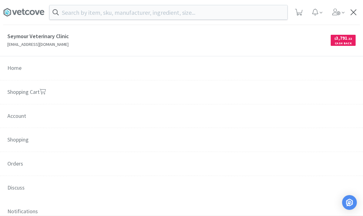
click at [180, 78] on link "Home" at bounding box center [181, 68] width 363 height 24
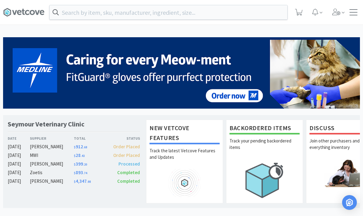
click at [180, 11] on span at bounding box center [339, 12] width 18 height 25
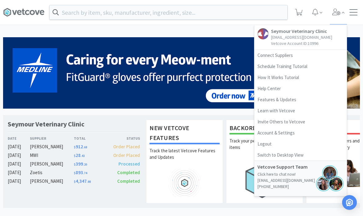
click at [180, 14] on div at bounding box center [353, 12] width 8 height 6
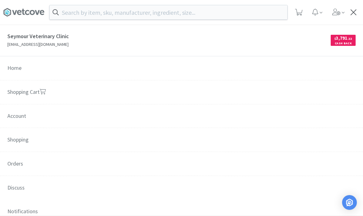
click at [180, 93] on link "Shopping Cart" at bounding box center [181, 92] width 363 height 24
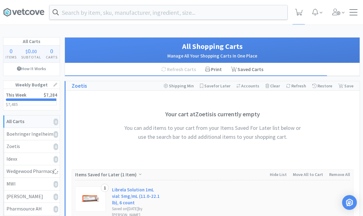
click at [180, 12] on div at bounding box center [353, 12] width 8 height 6
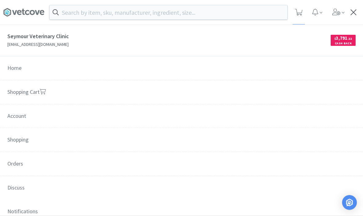
click at [180, 96] on link "Shopping Cart" at bounding box center [181, 92] width 363 height 24
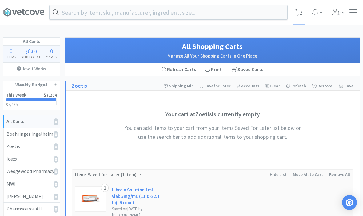
click at [180, 10] on div at bounding box center [353, 12] width 8 height 6
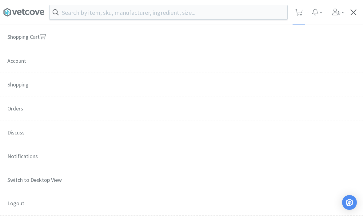
scroll to position [54, 0]
click at [122, 112] on span "Orders" at bounding box center [181, 109] width 363 height 24
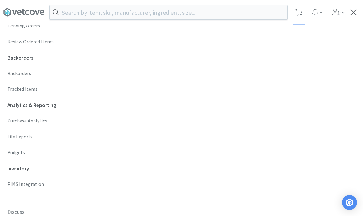
scroll to position [208, 0]
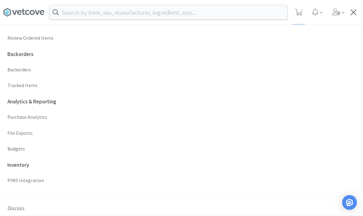
click at [57, 145] on p "Budgets" at bounding box center [181, 149] width 348 height 8
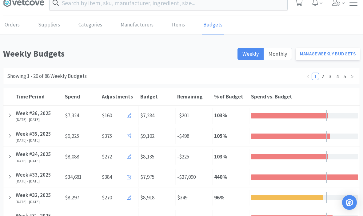
scroll to position [9, 0]
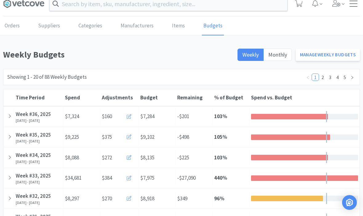
click at [12, 137] on div at bounding box center [8, 137] width 11 height 16
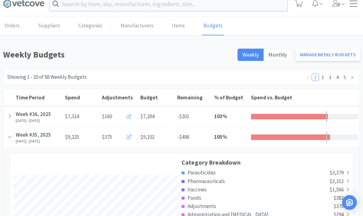
scroll to position [1108, 356]
click at [8, 131] on div at bounding box center [8, 137] width 11 height 16
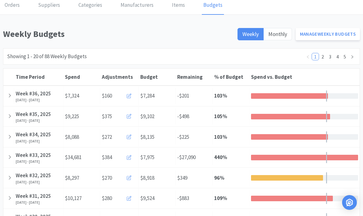
scroll to position [0, 0]
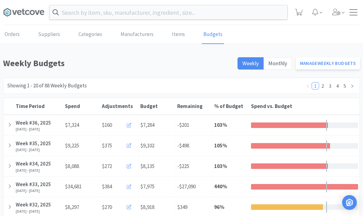
click at [7, 125] on div at bounding box center [8, 125] width 11 height 16
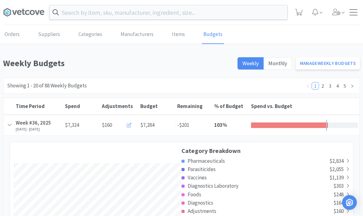
click at [3, 124] on div at bounding box center [8, 125] width 11 height 16
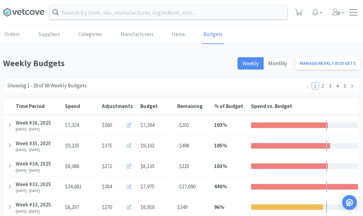
click at [180, 13] on div at bounding box center [353, 12] width 8 height 6
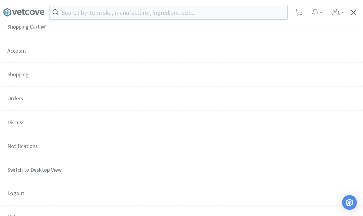
scroll to position [65, 0]
click at [81, 103] on span "Orders" at bounding box center [181, 99] width 363 height 24
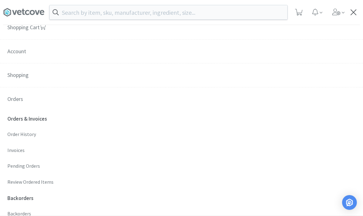
click at [25, 147] on p "Invoices" at bounding box center [181, 150] width 348 height 8
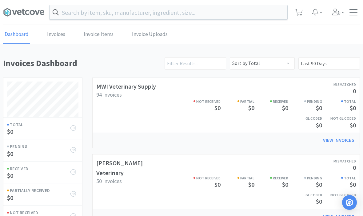
scroll to position [326, 357]
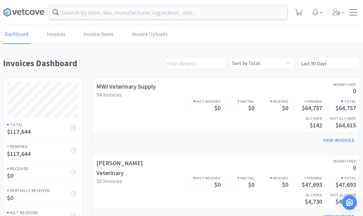
click at [180, 8] on div "Orders Shopping Discuss Discuss" at bounding box center [181, 12] width 357 height 25
click at [180, 9] on div at bounding box center [353, 12] width 8 height 6
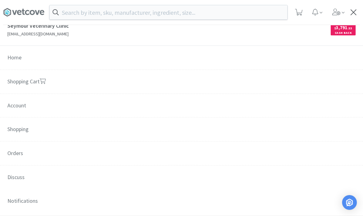
scroll to position [14, 0]
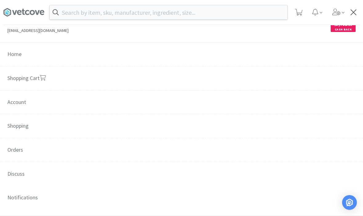
click at [180, 12] on div at bounding box center [353, 12] width 8 height 6
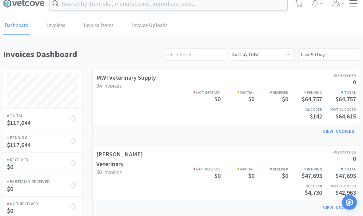
scroll to position [0, 0]
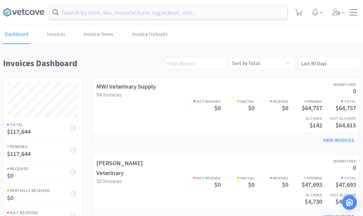
click at [180, 12] on div at bounding box center [353, 12] width 8 height 6
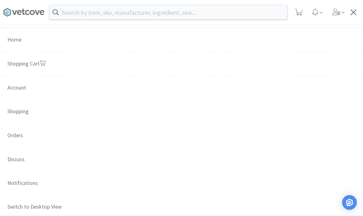
scroll to position [31, 0]
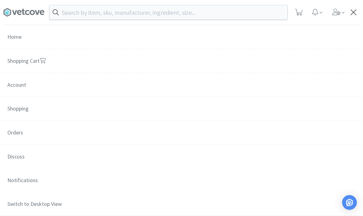
click at [180, 137] on span "Orders" at bounding box center [181, 133] width 363 height 24
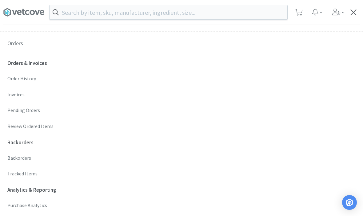
scroll to position [121, 0]
click at [30, 75] on p "Order History" at bounding box center [181, 78] width 348 height 8
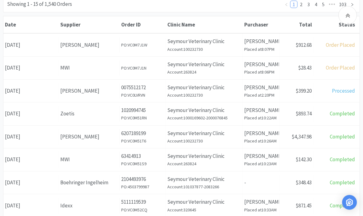
scroll to position [86, 0]
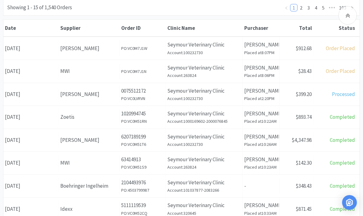
click at [96, 98] on div "Supplier Patterson" at bounding box center [89, 94] width 61 height 16
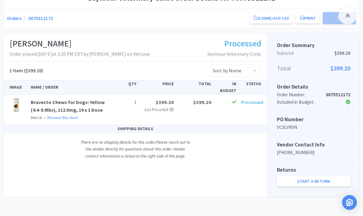
scroll to position [67, 0]
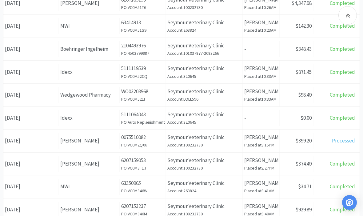
scroll to position [223, 0]
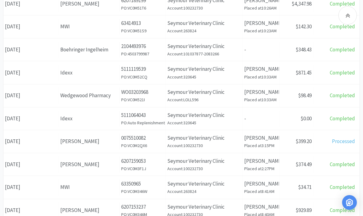
click at [180, 199] on div "Date August 27th, 2025 Supplier Patterson Order ID 6207153237 PO: VC0M346M Clin…" at bounding box center [181, 210] width 356 height 23
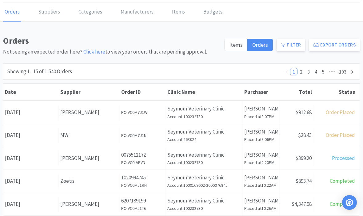
scroll to position [0, 0]
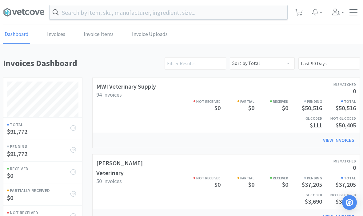
scroll to position [326, 357]
click at [180, 15] on span at bounding box center [353, 15] width 8 height 1
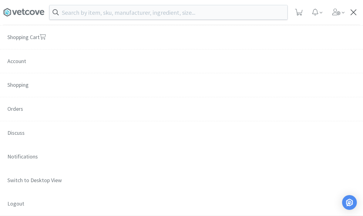
scroll to position [57, 0]
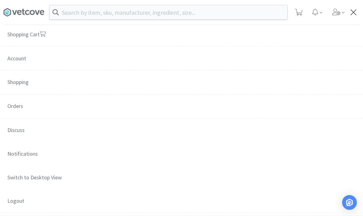
click at [166, 118] on link "Discuss" at bounding box center [181, 130] width 363 height 24
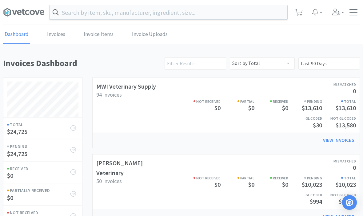
scroll to position [326, 357]
click at [180, 12] on div at bounding box center [353, 12] width 8 height 6
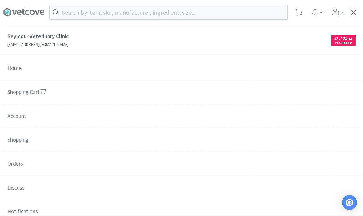
click at [72, 160] on span "Orders" at bounding box center [181, 164] width 363 height 24
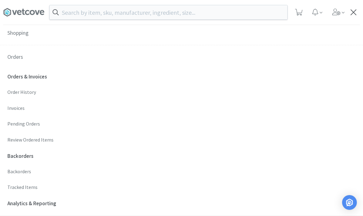
scroll to position [112, 0]
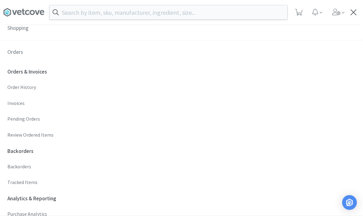
click at [21, 105] on link "Invoices" at bounding box center [181, 103] width 348 height 9
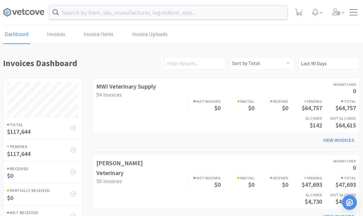
click at [180, 15] on input "text" at bounding box center [169, 12] width 238 height 14
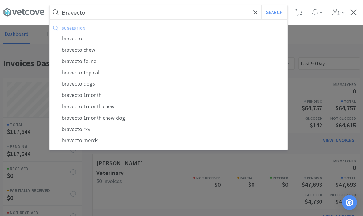
type input "Bravecto"
click at [180, 12] on button "Search" at bounding box center [274, 12] width 26 height 14
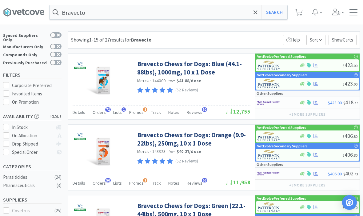
scroll to position [7, 0]
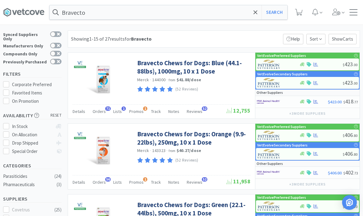
click at [178, 143] on link "Bravecto Chews for Dogs: Orange (9.9-22lbs), 250mg, 10 x 1 Dose" at bounding box center [193, 138] width 112 height 17
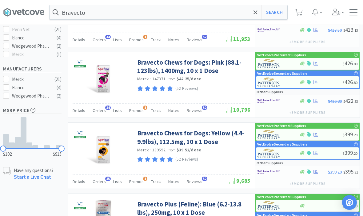
scroll to position [220, 0]
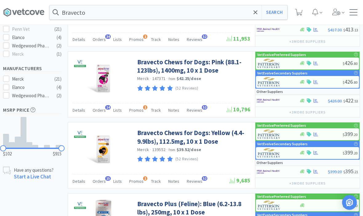
click at [180, 143] on link "Bravecto Chews for Dogs: Yellow (4.4-9.9lbs), 112.5mg, 10 x 1 Dose" at bounding box center [193, 137] width 112 height 17
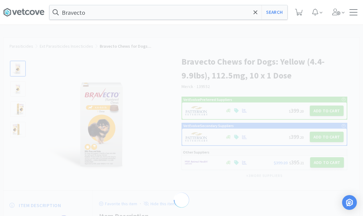
select select "82855"
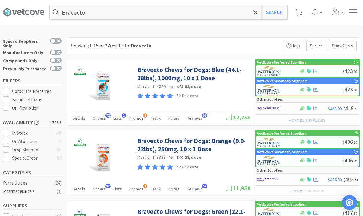
scroll to position [220, 0]
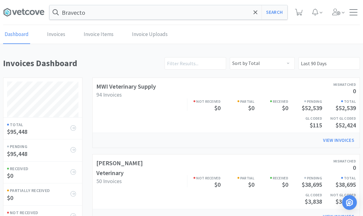
scroll to position [326, 357]
click at [180, 14] on div at bounding box center [353, 12] width 8 height 6
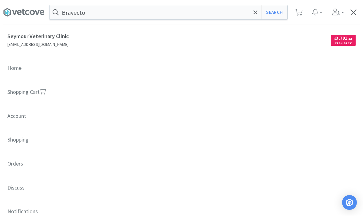
click at [61, 164] on span "Orders" at bounding box center [181, 164] width 363 height 24
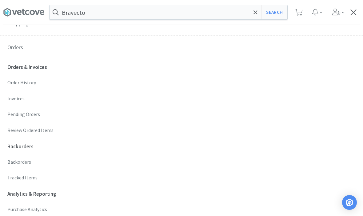
scroll to position [117, 0]
click at [27, 97] on p "Invoices" at bounding box center [181, 98] width 348 height 8
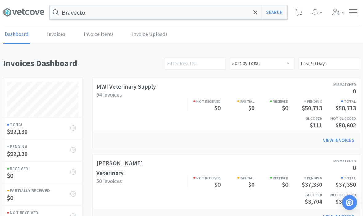
scroll to position [326, 357]
click at [180, 9] on div "Bravecto Search Orders Shopping Discuss Discuss" at bounding box center [181, 12] width 357 height 25
click at [180, 10] on div at bounding box center [353, 12] width 8 height 6
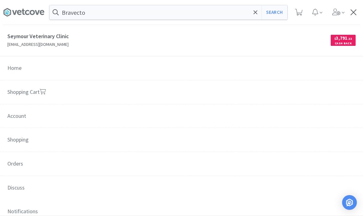
click at [79, 164] on span "Orders" at bounding box center [181, 164] width 363 height 24
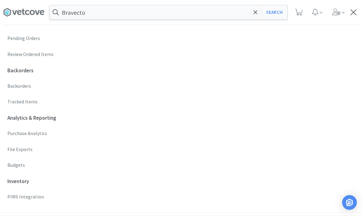
scroll to position [197, 0]
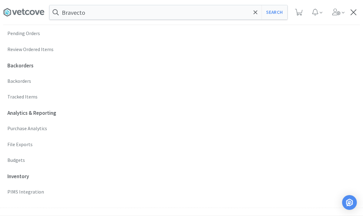
click at [17, 156] on p "Budgets" at bounding box center [181, 160] width 348 height 8
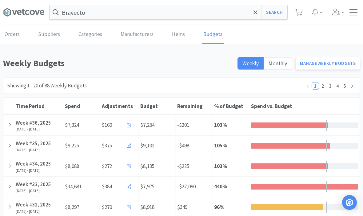
click at [180, 15] on icon at bounding box center [299, 12] width 8 height 7
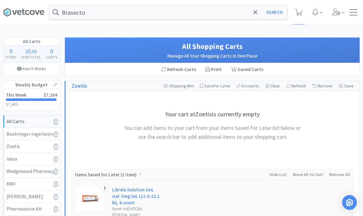
click at [17, 10] on icon at bounding box center [14, 12] width 5 height 5
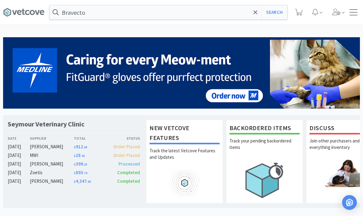
click at [180, 12] on div at bounding box center [353, 12] width 8 height 6
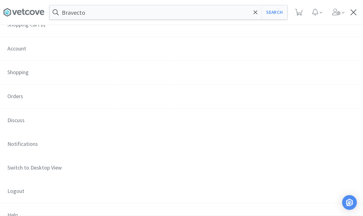
scroll to position [67, 0]
click at [55, 95] on span "Orders" at bounding box center [181, 97] width 363 height 24
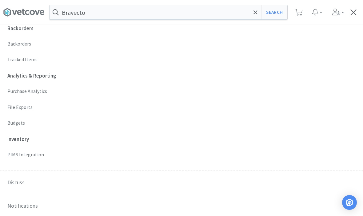
scroll to position [260, 0]
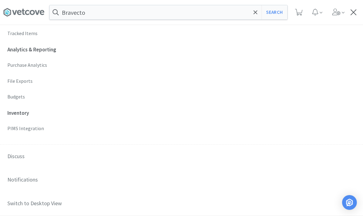
click at [30, 95] on p "Budgets" at bounding box center [181, 97] width 348 height 8
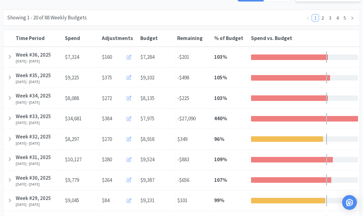
scroll to position [0, 0]
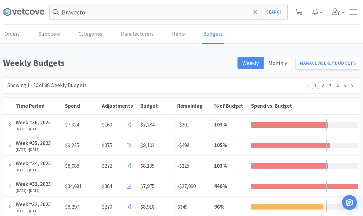
click at [14, 10] on icon at bounding box center [23, 11] width 41 height 9
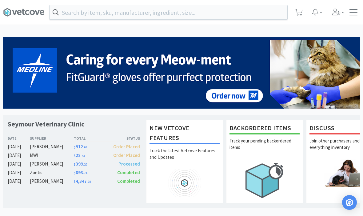
click at [347, 16] on span at bounding box center [339, 12] width 18 height 25
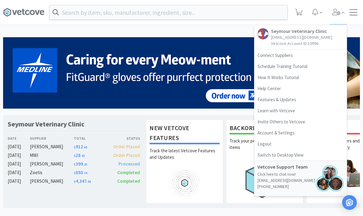
click at [352, 8] on div "Orders Shopping Discuss Discuss Seymour Veterinary Clinic [EMAIL_ADDRESS][DOMAI…" at bounding box center [181, 12] width 357 height 25
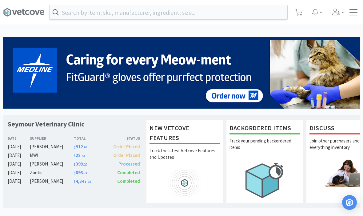
click at [336, 12] on icon at bounding box center [336, 12] width 9 height 7
